Goal: Information Seeking & Learning: Learn about a topic

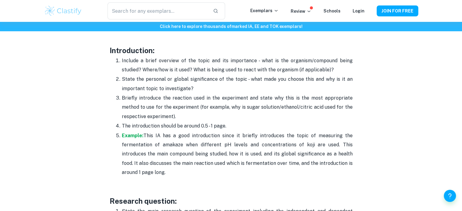
scroll to position [389, 0]
click at [132, 132] on p "Example: This IA has a good introduction since it briefly introduces the topic …" at bounding box center [237, 155] width 231 height 46
click at [129, 135] on strong "Example:" at bounding box center [133, 136] width 22 height 6
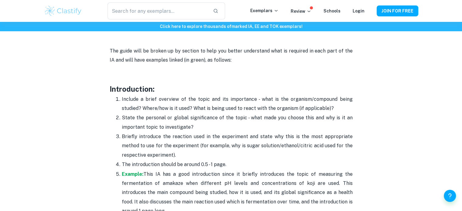
scroll to position [351, 0]
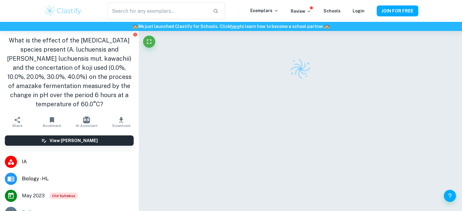
click at [133, 57] on div "What is the effect of the [MEDICAL_DATA] species present (A. luchuensis and [PE…" at bounding box center [69, 72] width 139 height 83
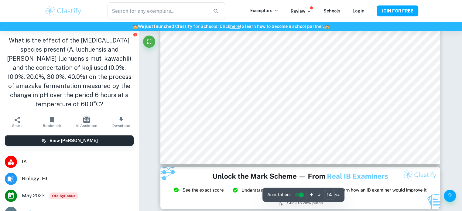
scroll to position [5122, 0]
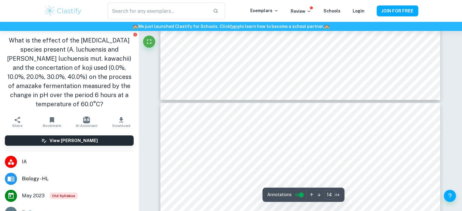
type input "13"
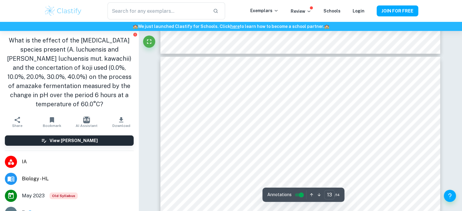
scroll to position [4497, 0]
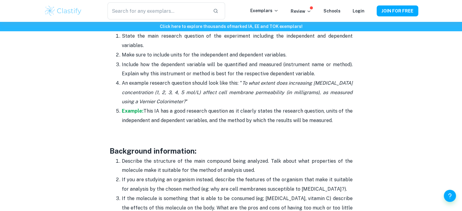
scroll to position [559, 0]
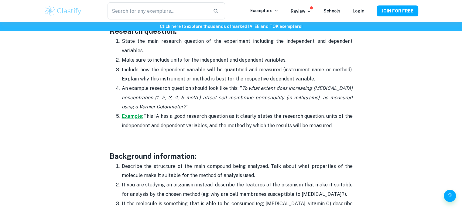
click at [131, 115] on strong "Example:" at bounding box center [133, 116] width 22 height 6
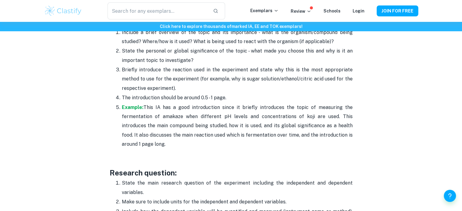
scroll to position [386, 0]
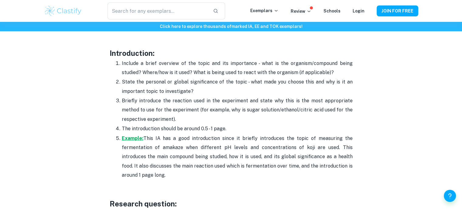
click at [131, 138] on strong "Example:" at bounding box center [133, 139] width 22 height 6
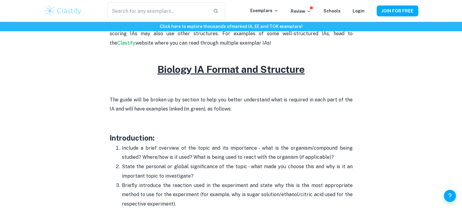
scroll to position [301, 0]
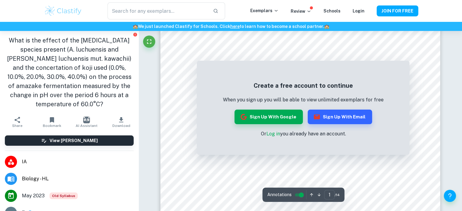
scroll to position [94, 0]
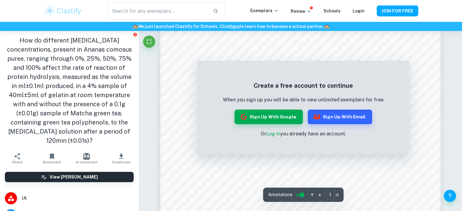
scroll to position [455, 0]
click at [272, 129] on div "Create a free account to continue When you sign up you will be able to view unl…" at bounding box center [303, 109] width 161 height 57
click at [272, 137] on link "Log in" at bounding box center [273, 134] width 14 height 6
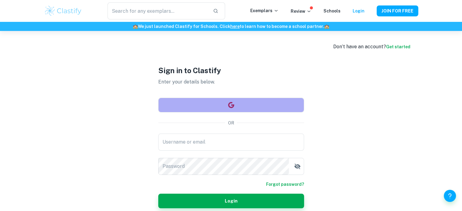
click at [232, 102] on icon "button" at bounding box center [231, 105] width 7 height 7
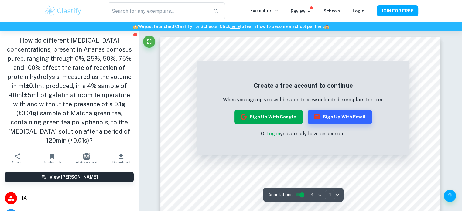
click at [281, 118] on button "Sign up with Google" at bounding box center [269, 117] width 68 height 15
click at [265, 119] on button "Sign up with Google" at bounding box center [269, 117] width 68 height 15
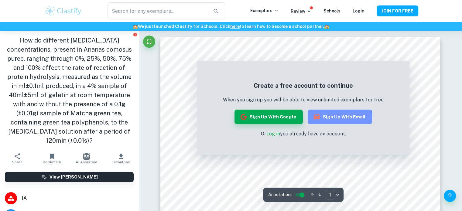
click at [327, 119] on button "Sign up with Email" at bounding box center [340, 117] width 64 height 15
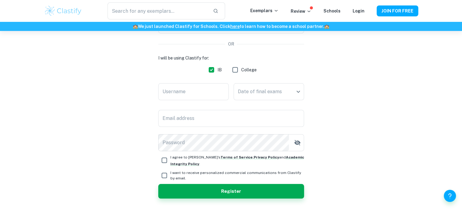
scroll to position [75, 0]
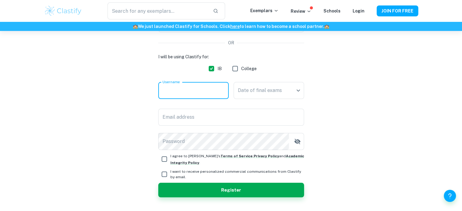
click at [185, 90] on input "Username" at bounding box center [193, 90] width 71 height 17
type input "ajiwfejiwef"
click at [247, 91] on body "We value your privacy We use cookies to enhance your browsing experience, serve…" at bounding box center [231, 61] width 462 height 211
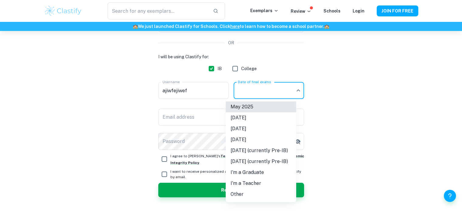
click at [260, 159] on li "November 2027 (currently Pre-IB)" at bounding box center [261, 161] width 71 height 11
type input "N27"
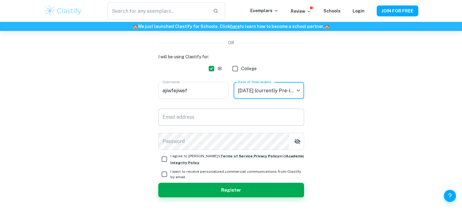
click at [237, 119] on input "Email address" at bounding box center [231, 117] width 146 height 17
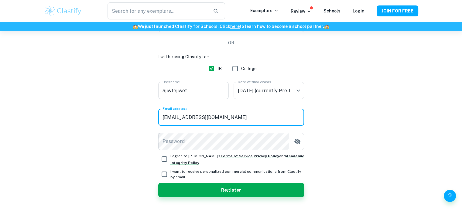
type input "zanderd146@lpsk12.net"
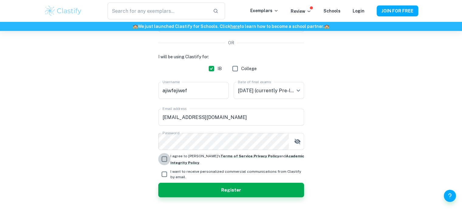
click at [166, 158] on input "I agree to Clastify's Terms of Service , Privacy Policy and Academic Integrity …" at bounding box center [164, 159] width 12 height 12
checkbox input "true"
click at [167, 174] on input "I want to receive personalized commercial communications from Clastify by email." at bounding box center [164, 174] width 12 height 12
checkbox input "true"
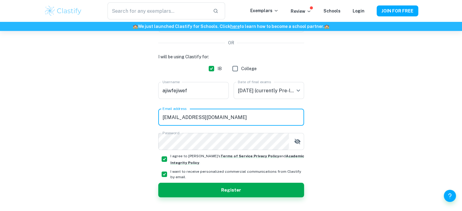
click at [240, 118] on input "zanderd146@lpsk12.net" at bounding box center [231, 117] width 146 height 17
type input "zanderd146@lpsk12.org"
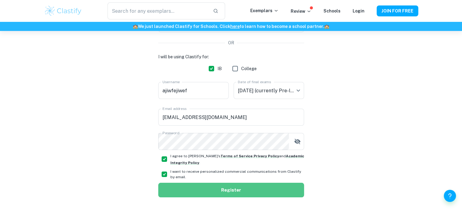
click at [233, 187] on button "Register" at bounding box center [231, 190] width 146 height 15
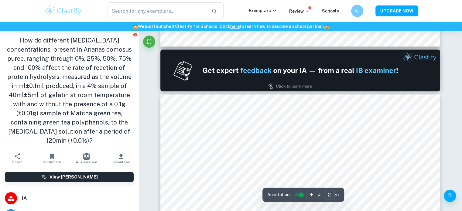
type input "1"
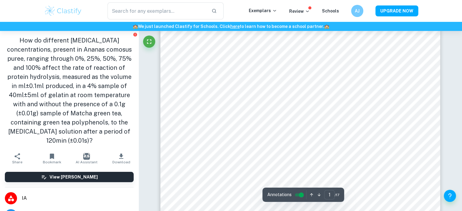
scroll to position [145, 0]
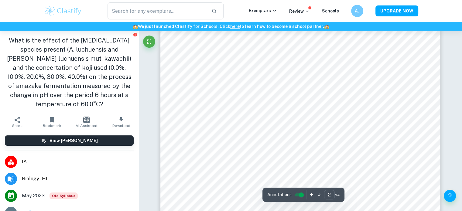
scroll to position [510, 0]
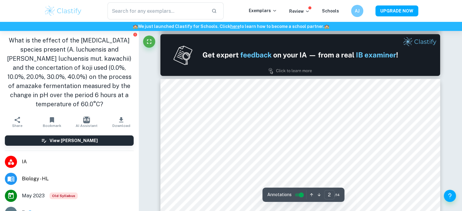
type input "1"
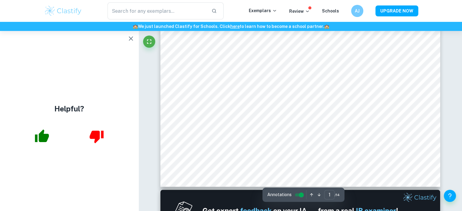
scroll to position [209, 0]
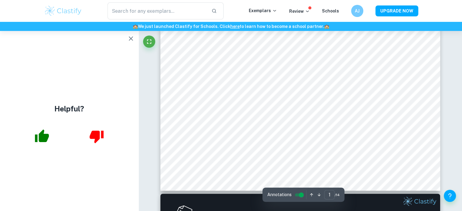
click at [129, 39] on icon "button" at bounding box center [130, 38] width 7 height 7
